Goal: Find specific page/section: Find specific page/section

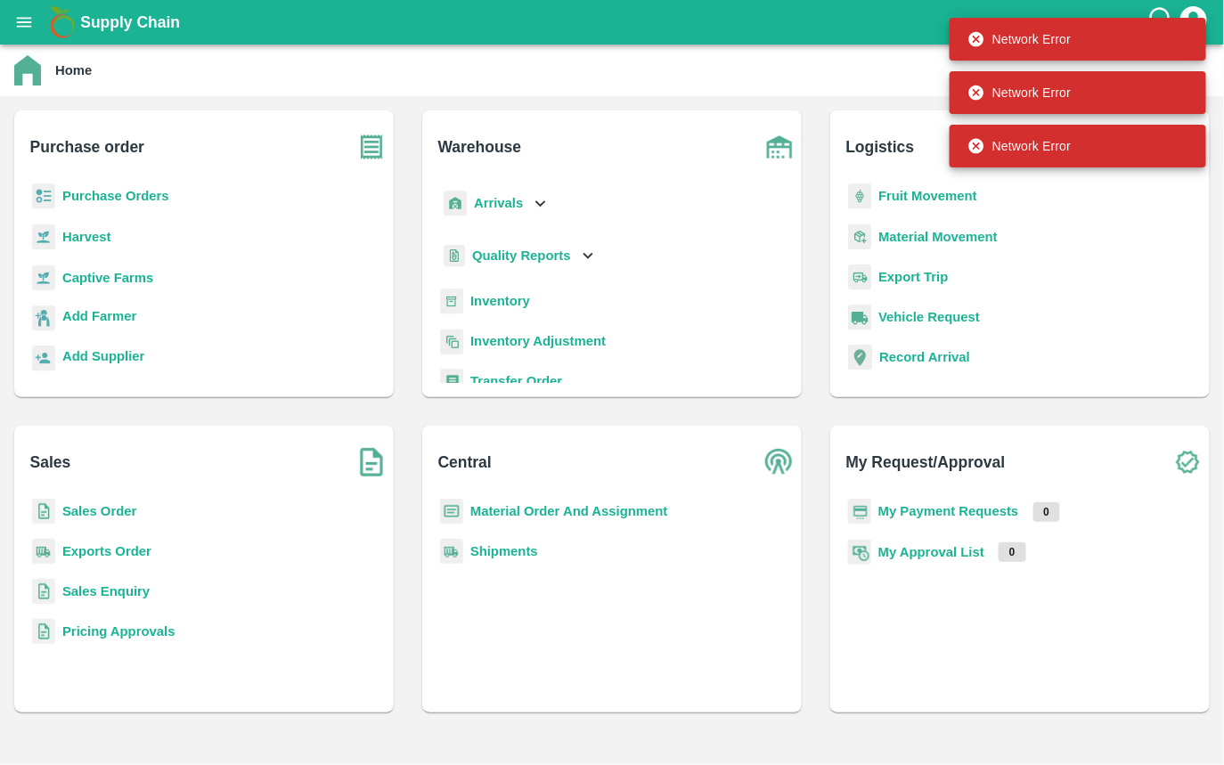
click at [102, 276] on b "Captive Farms" at bounding box center [107, 278] width 91 height 14
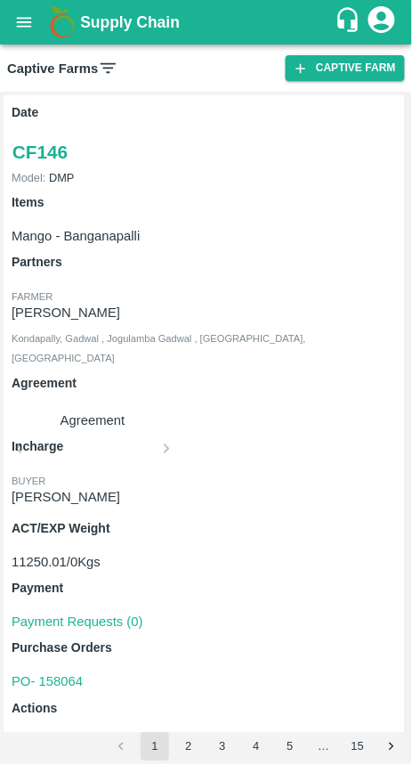
click at [412, 249] on div "CF ID CF ID Captive Model Captive Model   * Select Partners Select Partners   *…" at bounding box center [206, 429] width 412 height 674
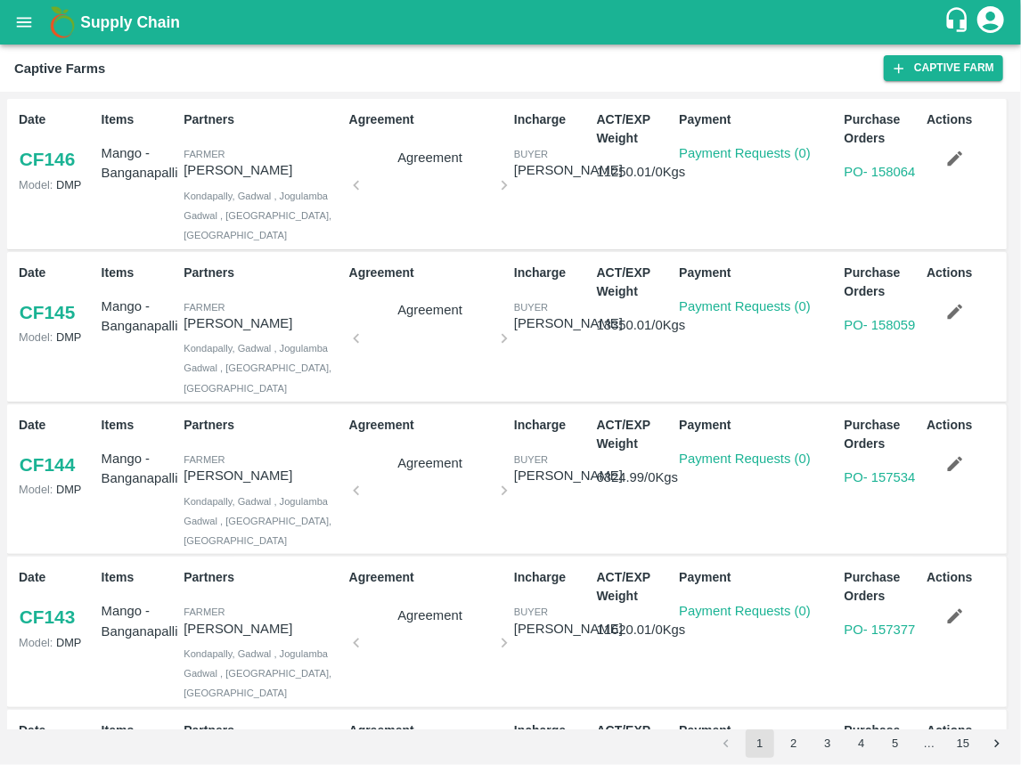
click at [60, 157] on link "CF 146" at bounding box center [47, 159] width 57 height 32
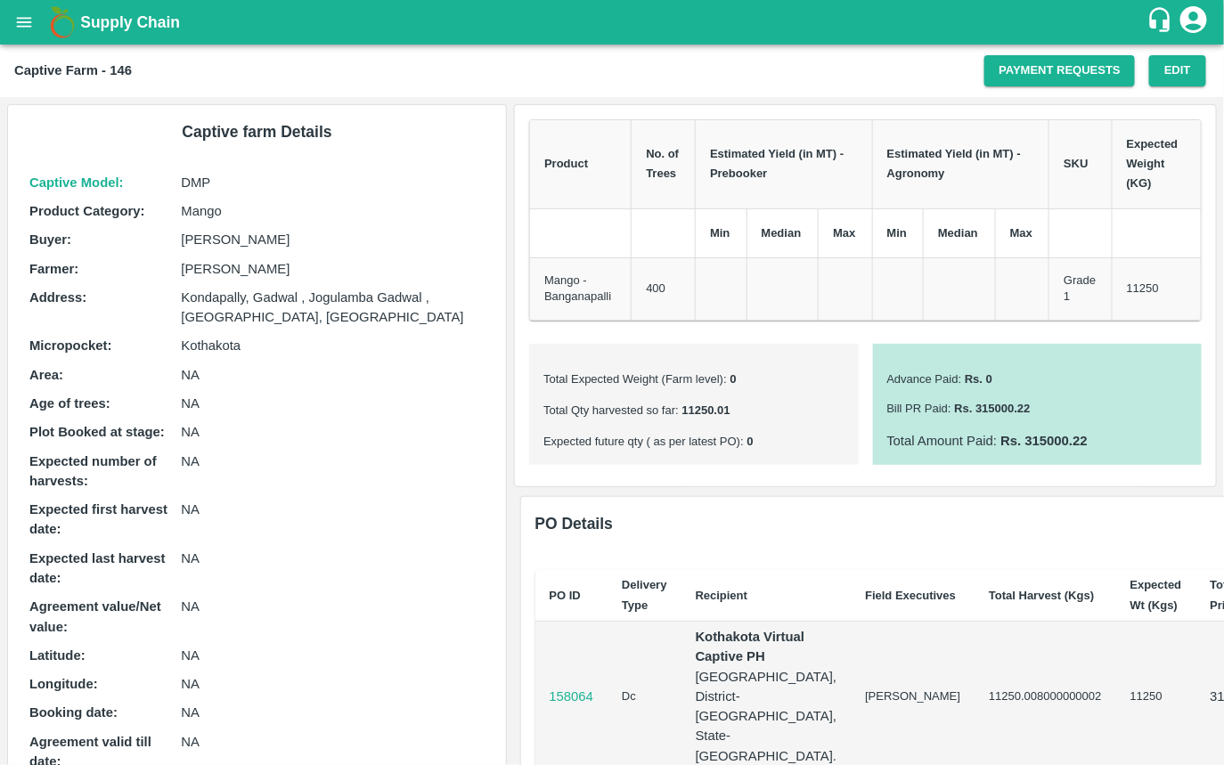
click at [740, 275] on td at bounding box center [721, 288] width 51 height 62
